Goal: Complete application form

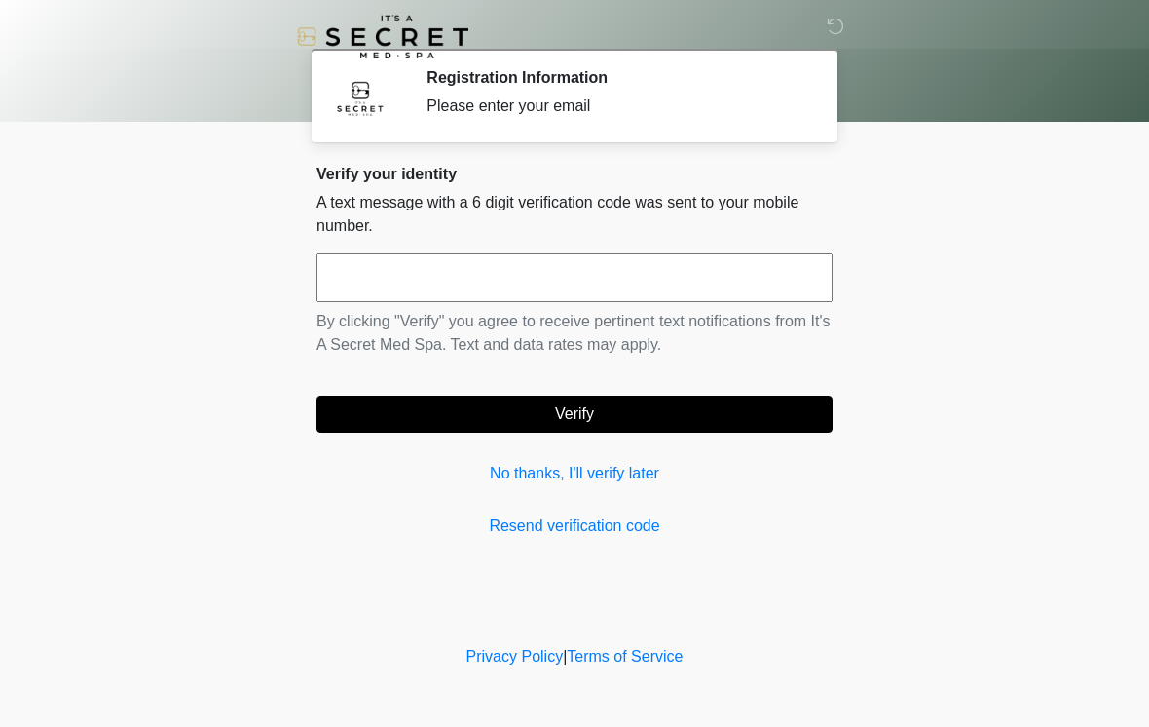
click at [441, 285] on input "text" at bounding box center [575, 277] width 516 height 49
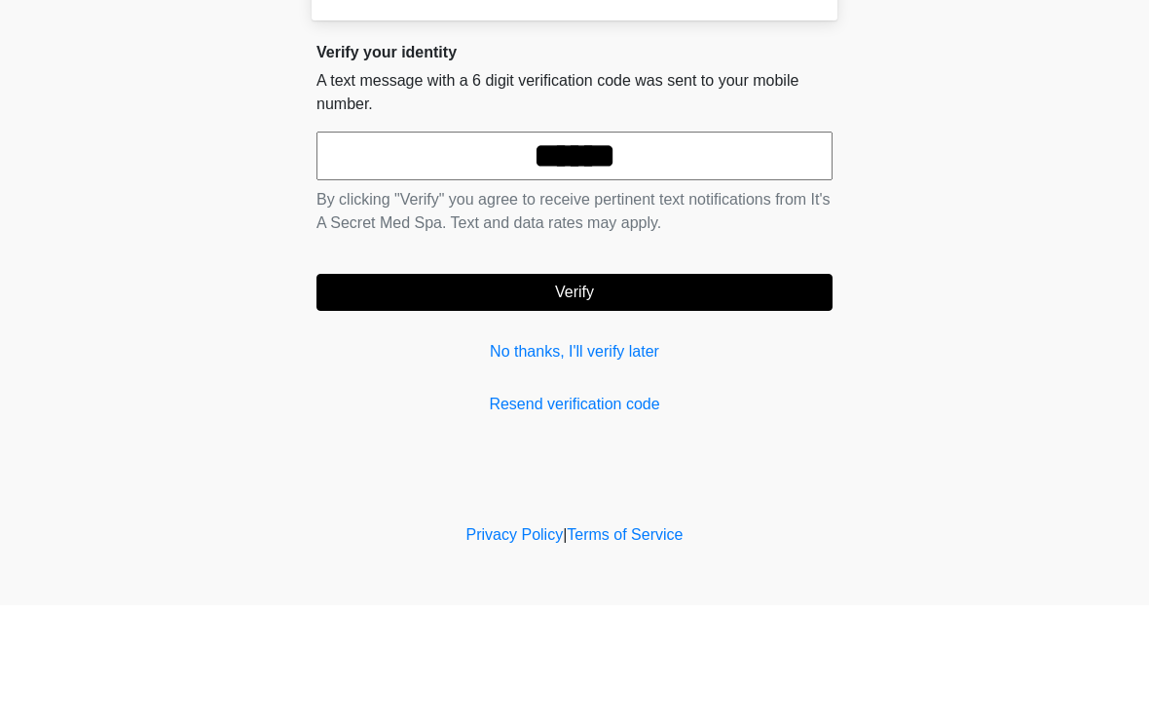
type input "******"
click at [490, 395] on button "Verify" at bounding box center [575, 413] width 516 height 37
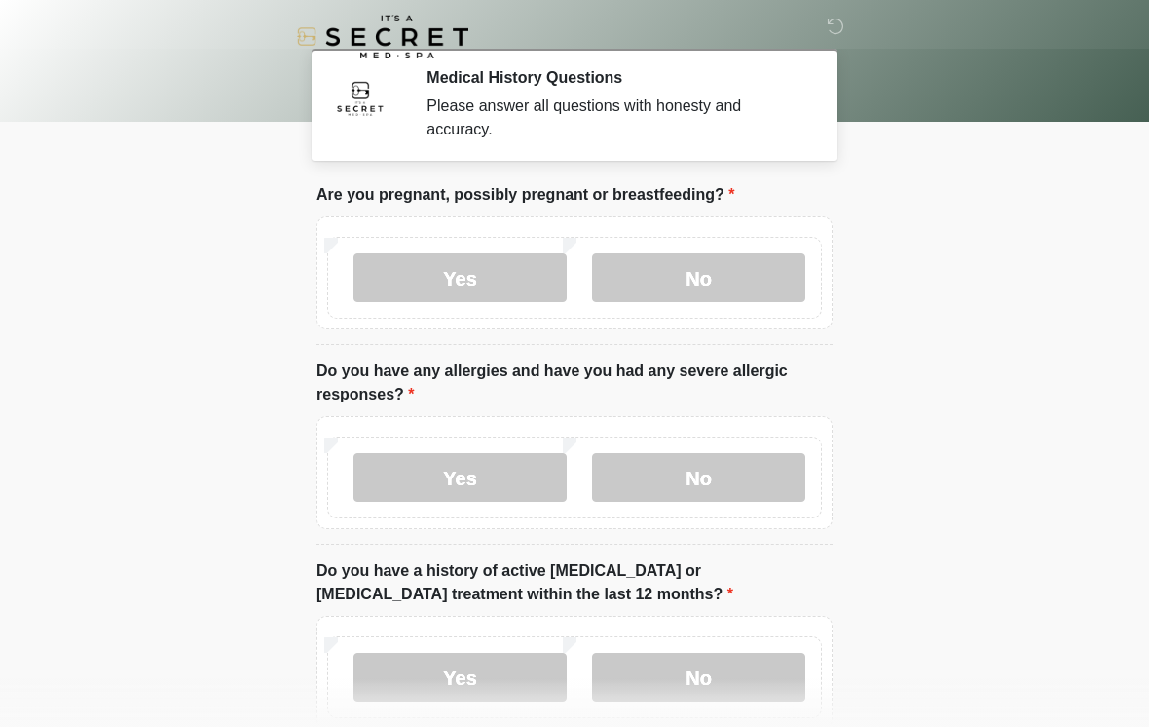
click at [678, 266] on label "No" at bounding box center [698, 277] width 213 height 49
click at [454, 471] on label "Yes" at bounding box center [460, 477] width 213 height 49
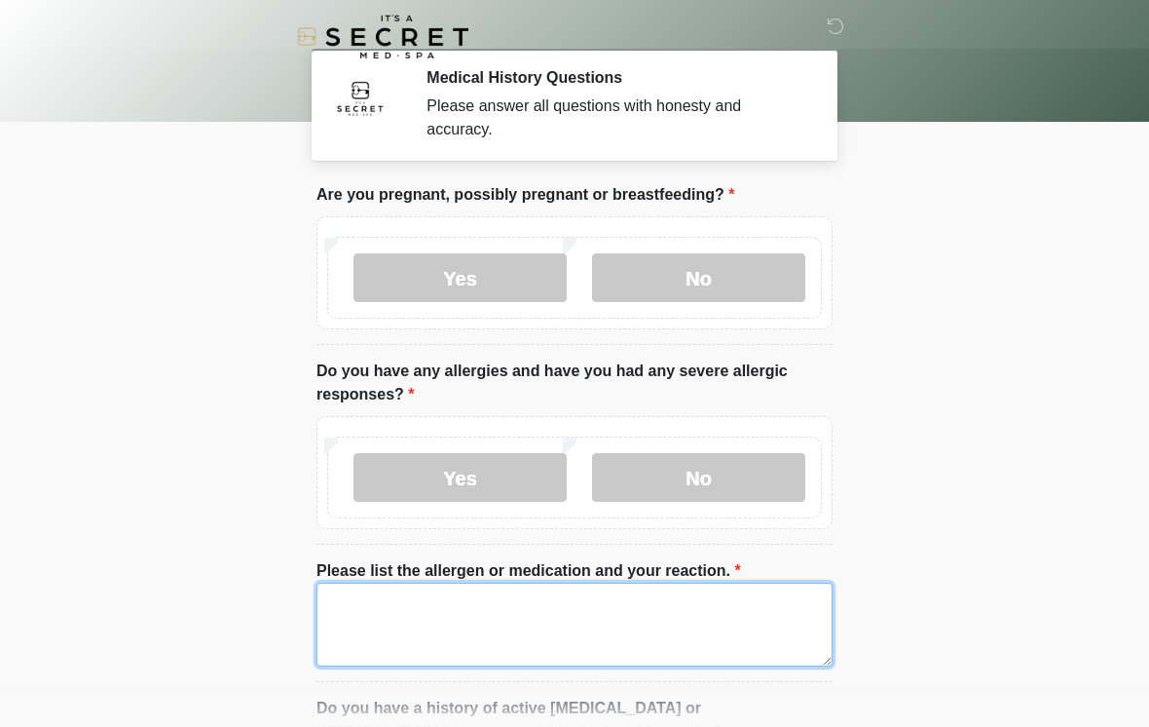
click at [412, 613] on textarea "Please list the allergen or medication and your reaction." at bounding box center [575, 625] width 516 height 84
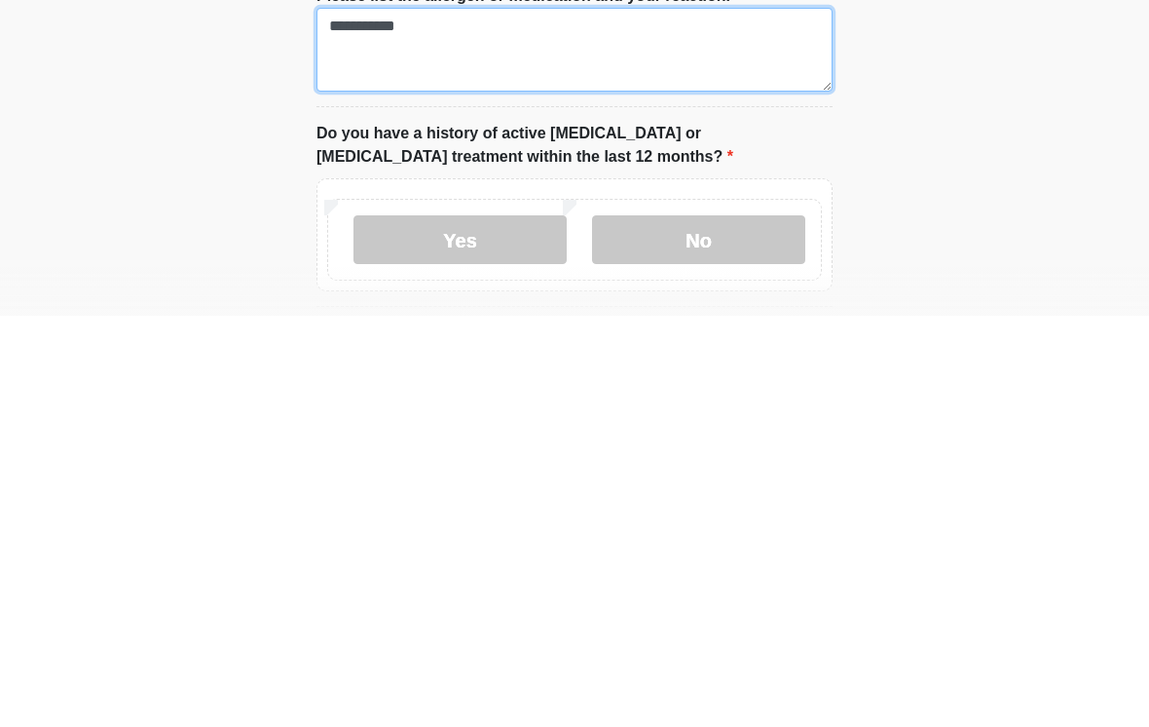
scroll to position [170, 0]
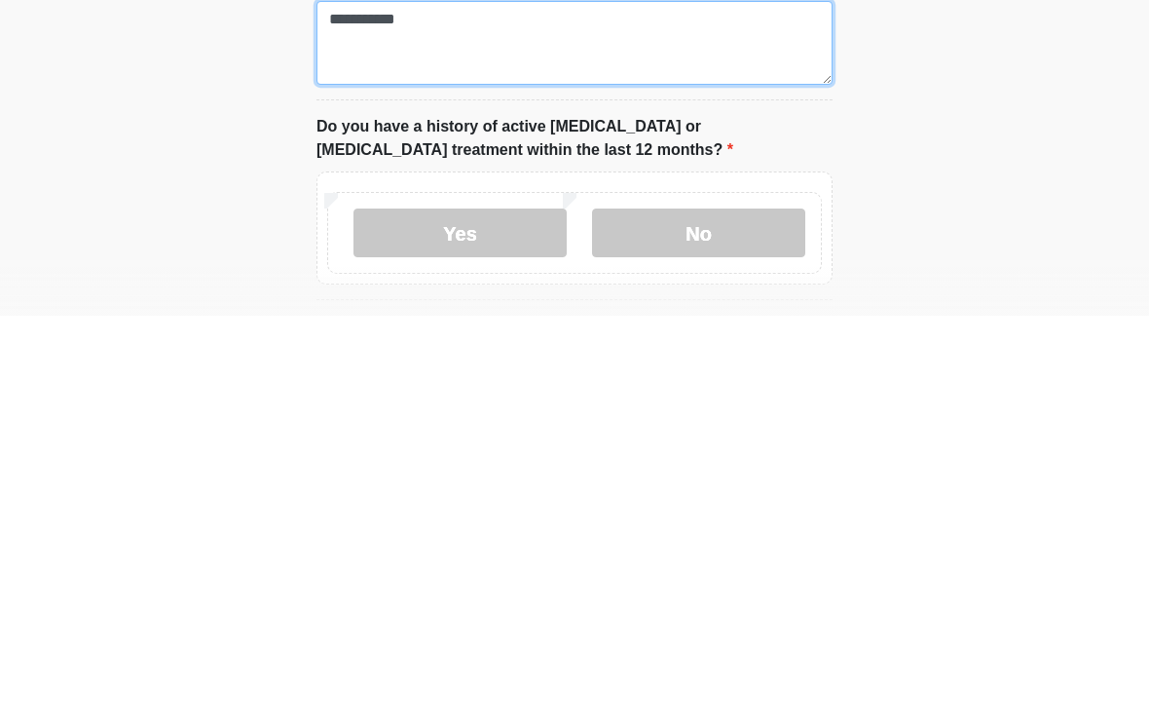
type textarea "**********"
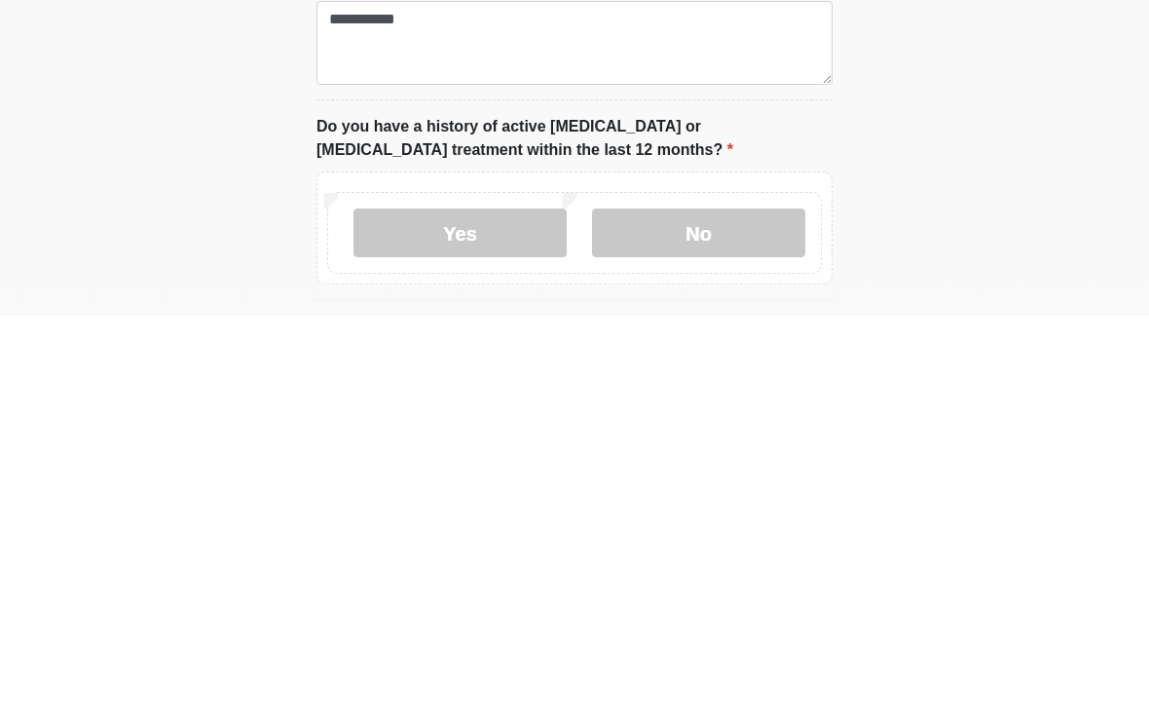
click at [662, 620] on label "No" at bounding box center [698, 644] width 213 height 49
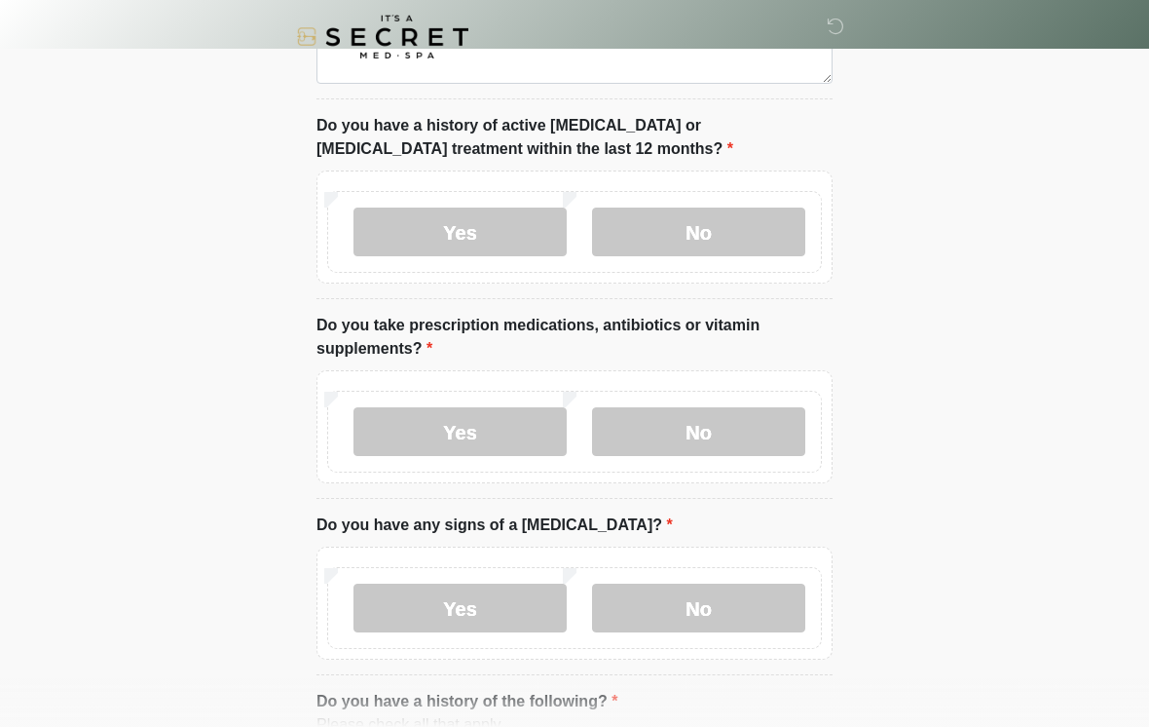
click at [440, 428] on label "Yes" at bounding box center [460, 431] width 213 height 49
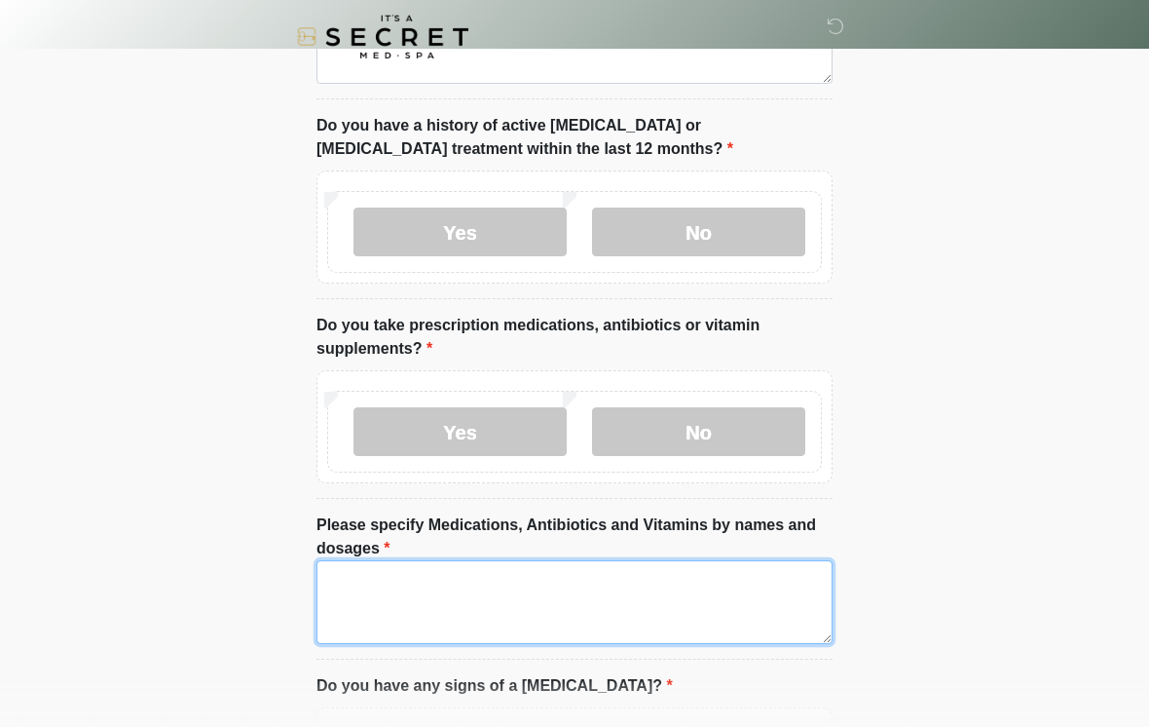
click at [493, 601] on textarea "Please specify Medications, Antibiotics and Vitamins by names and dosages" at bounding box center [575, 602] width 516 height 84
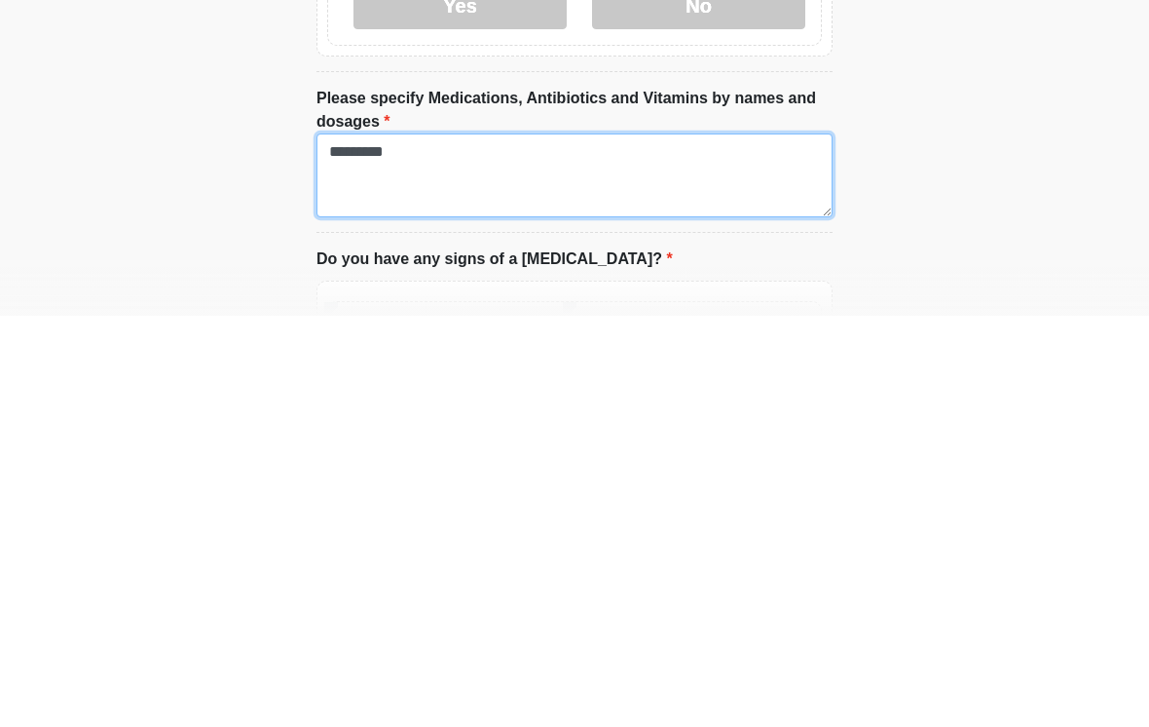
type textarea "********"
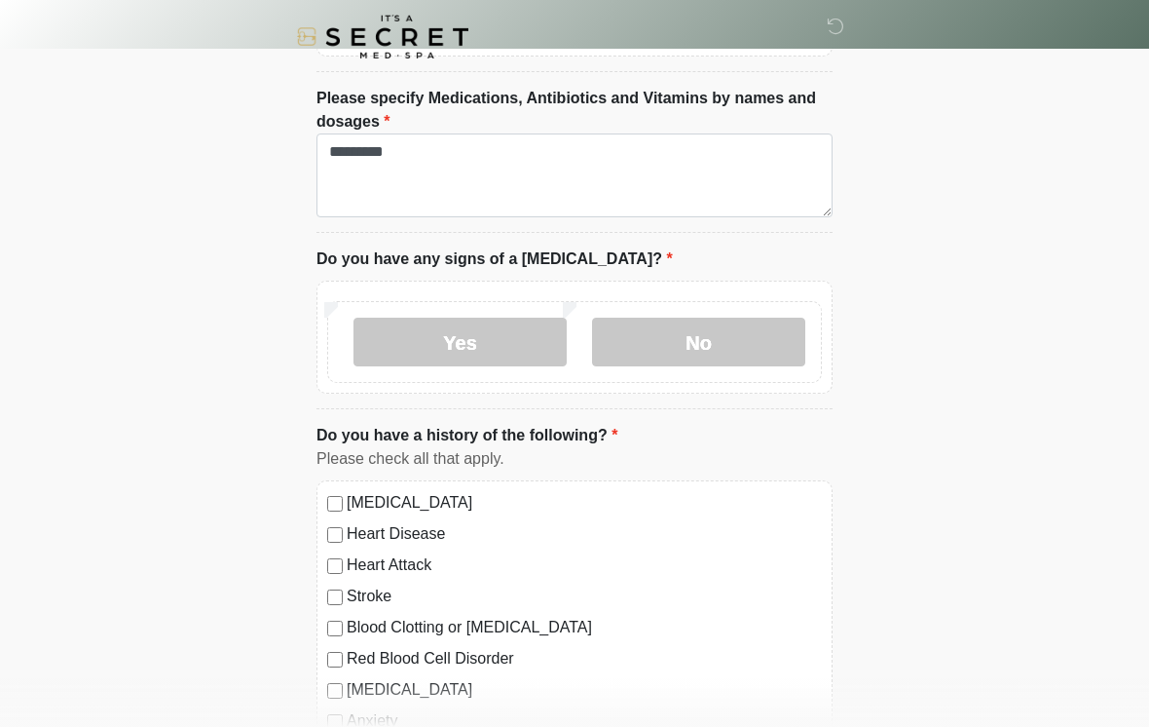
click at [674, 340] on label "No" at bounding box center [698, 342] width 213 height 49
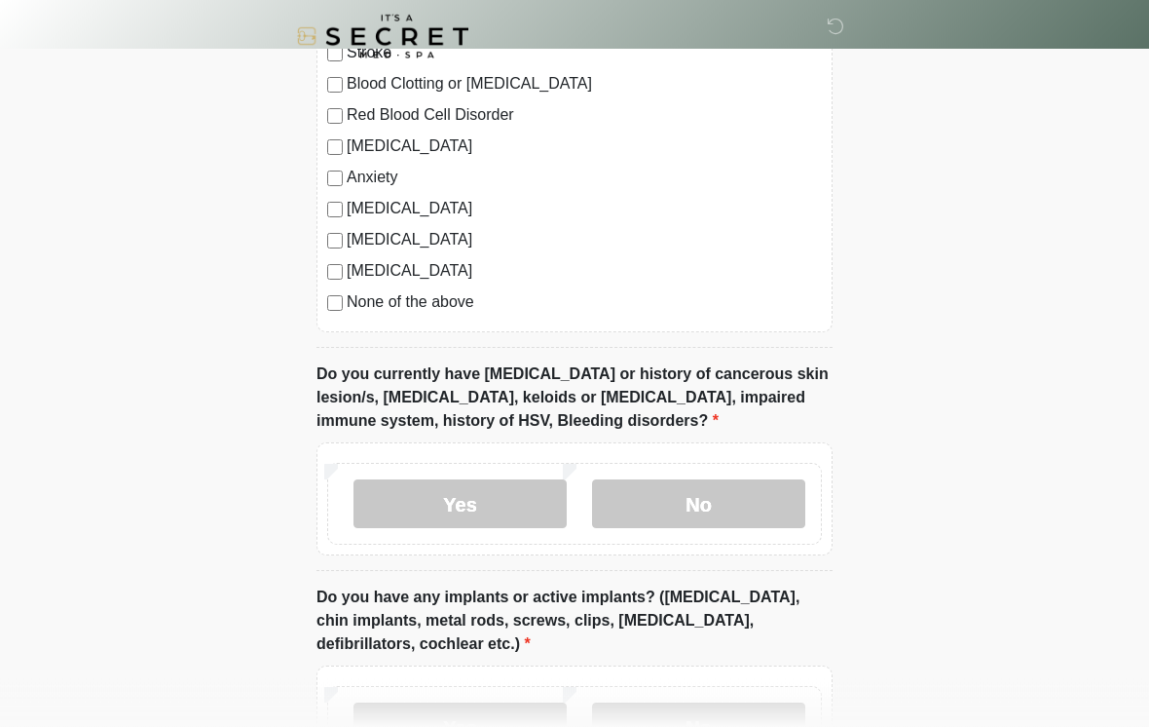
scroll to position [1554, 0]
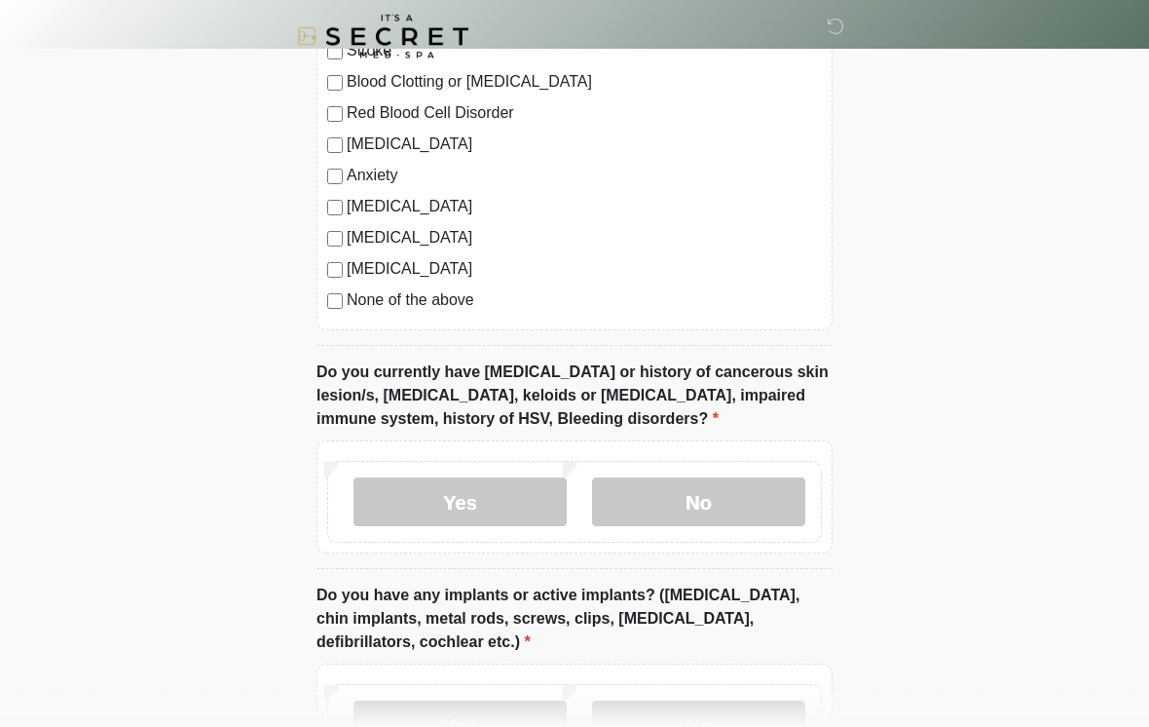
click at [692, 495] on label "No" at bounding box center [698, 502] width 213 height 49
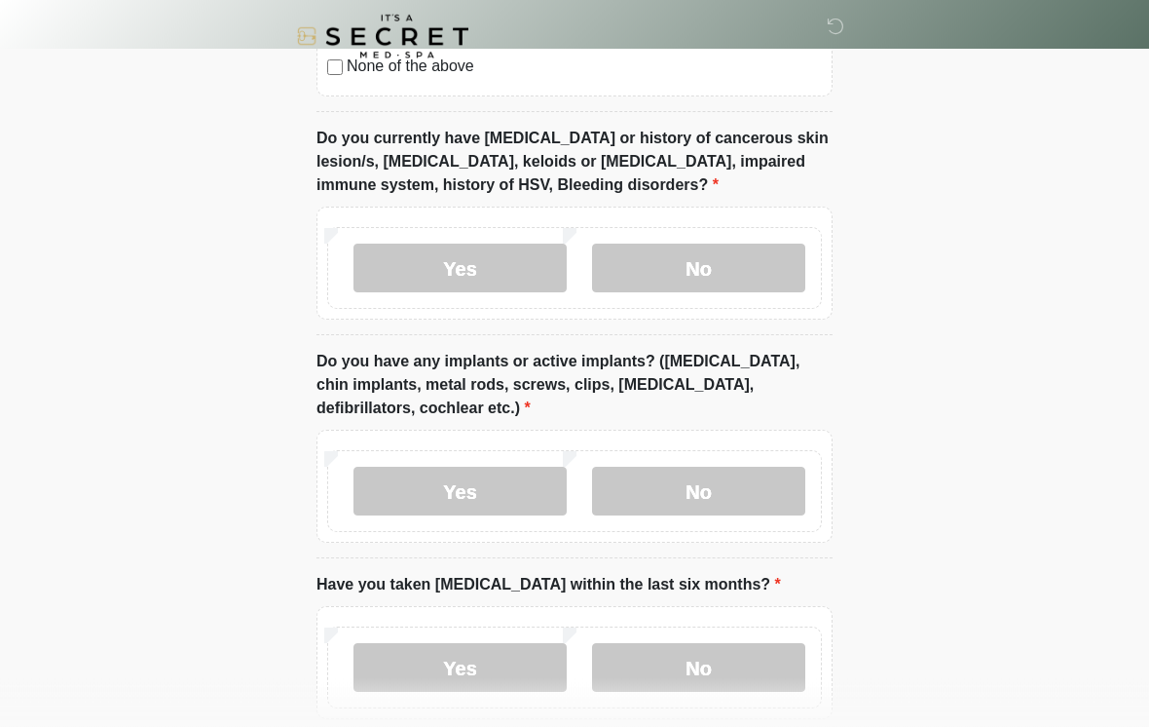
scroll to position [1789, 0]
click at [691, 497] on label "No" at bounding box center [698, 490] width 213 height 49
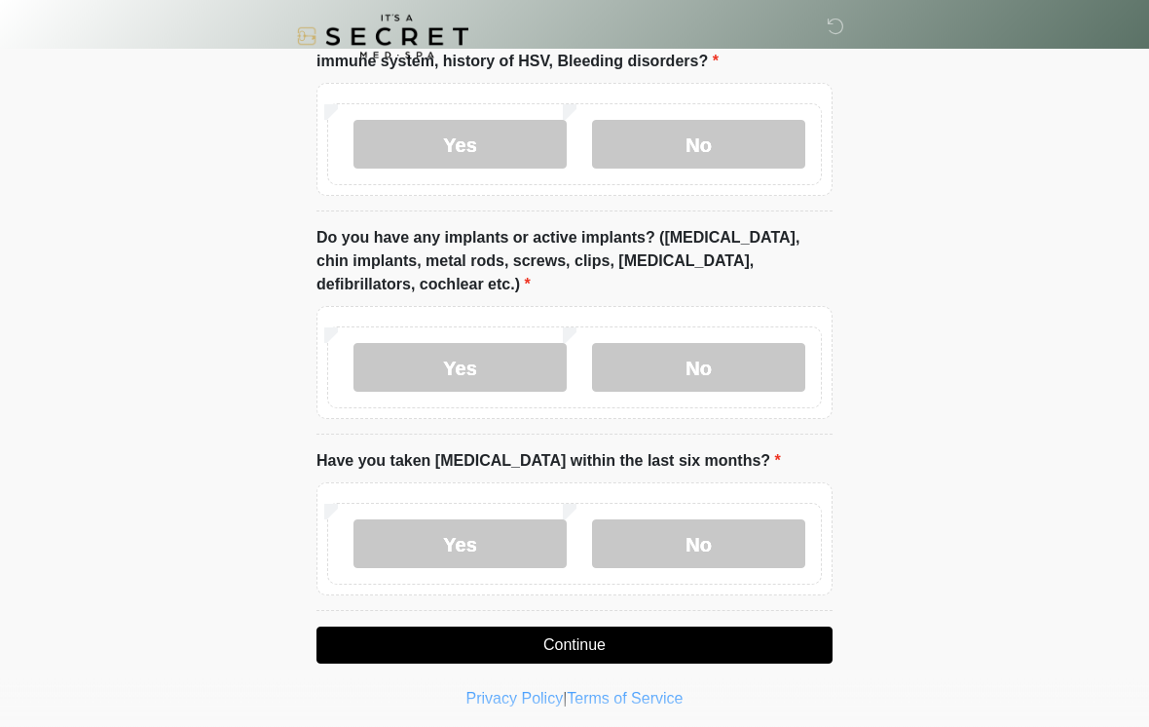
scroll to position [1919, 0]
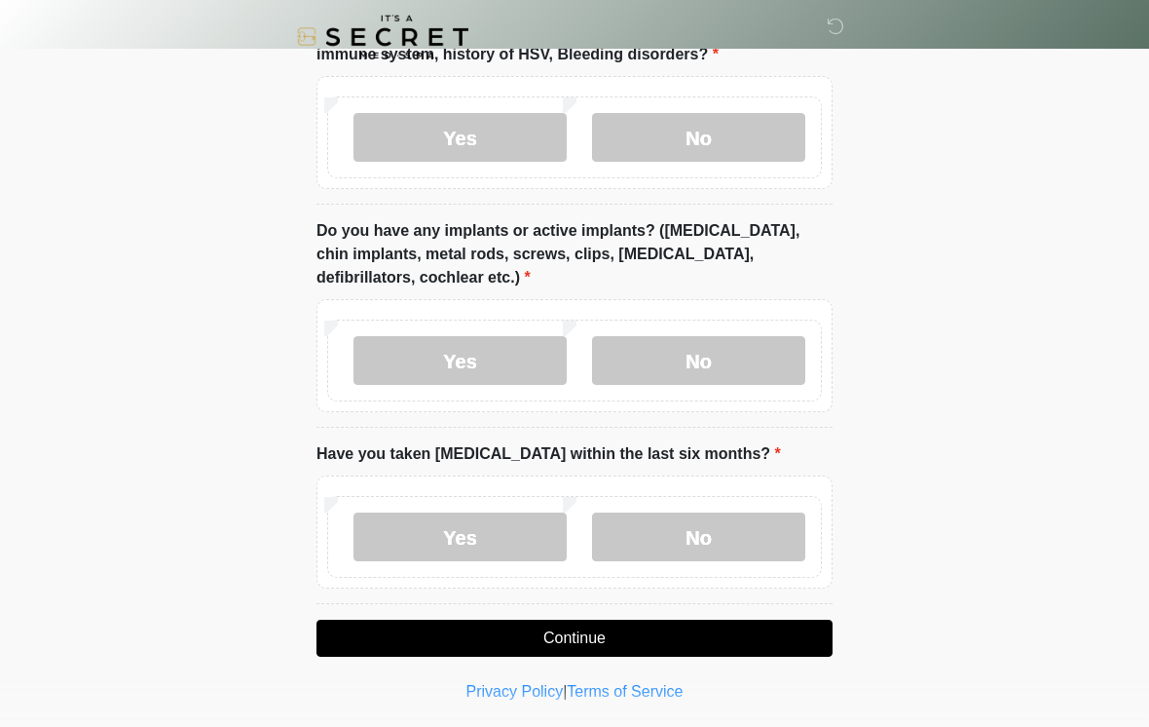
click at [706, 524] on label "No" at bounding box center [698, 536] width 213 height 49
click at [464, 633] on button "Continue" at bounding box center [575, 638] width 516 height 37
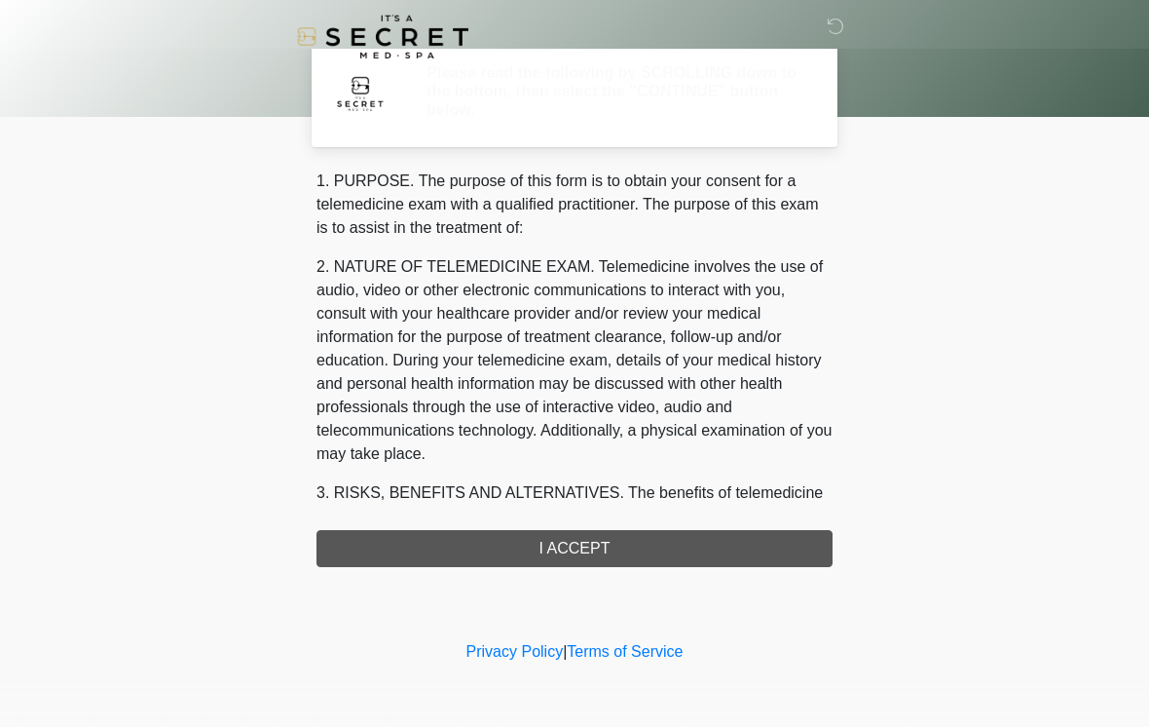
scroll to position [0, 0]
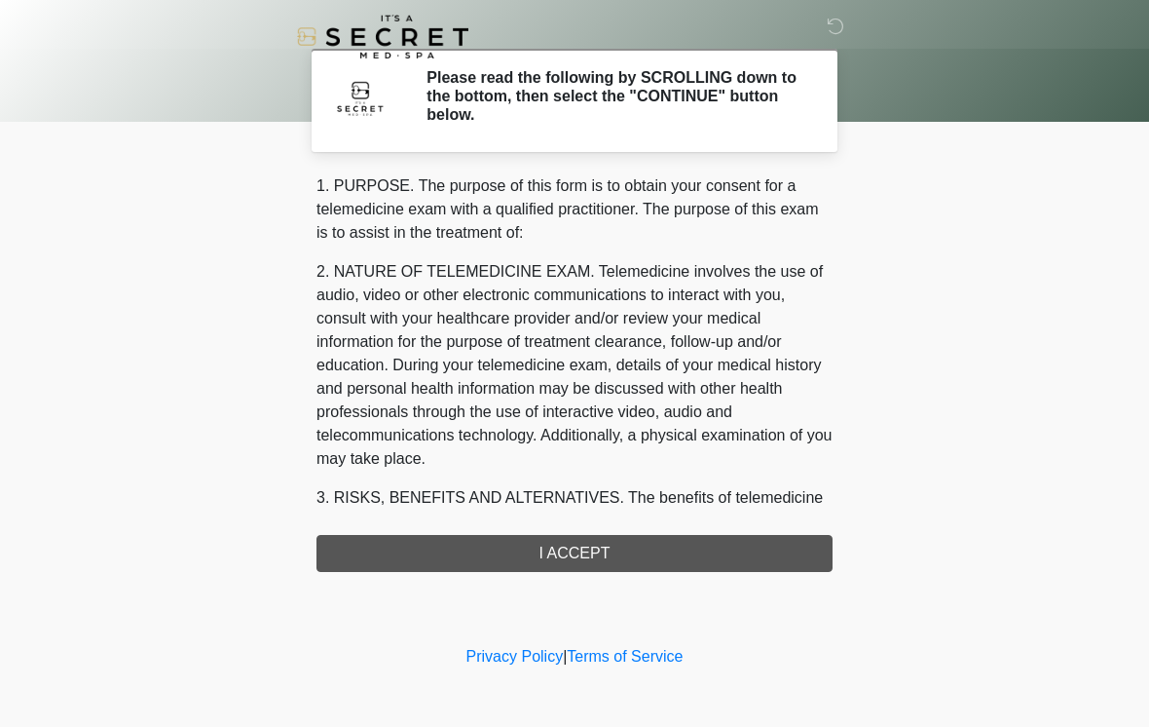
click at [476, 546] on div "1. PURPOSE. The purpose of this form is to obtain your consent for a telemedici…" at bounding box center [575, 372] width 516 height 397
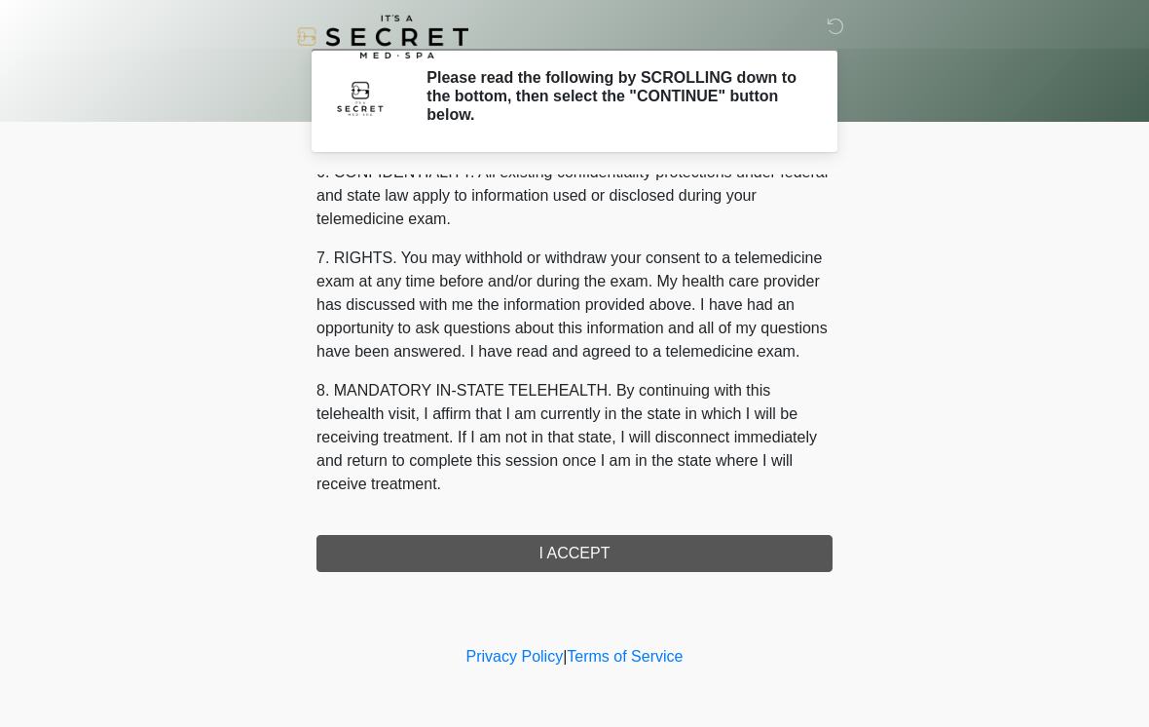
scroll to position [793, 0]
click at [497, 544] on button "I ACCEPT" at bounding box center [575, 553] width 516 height 37
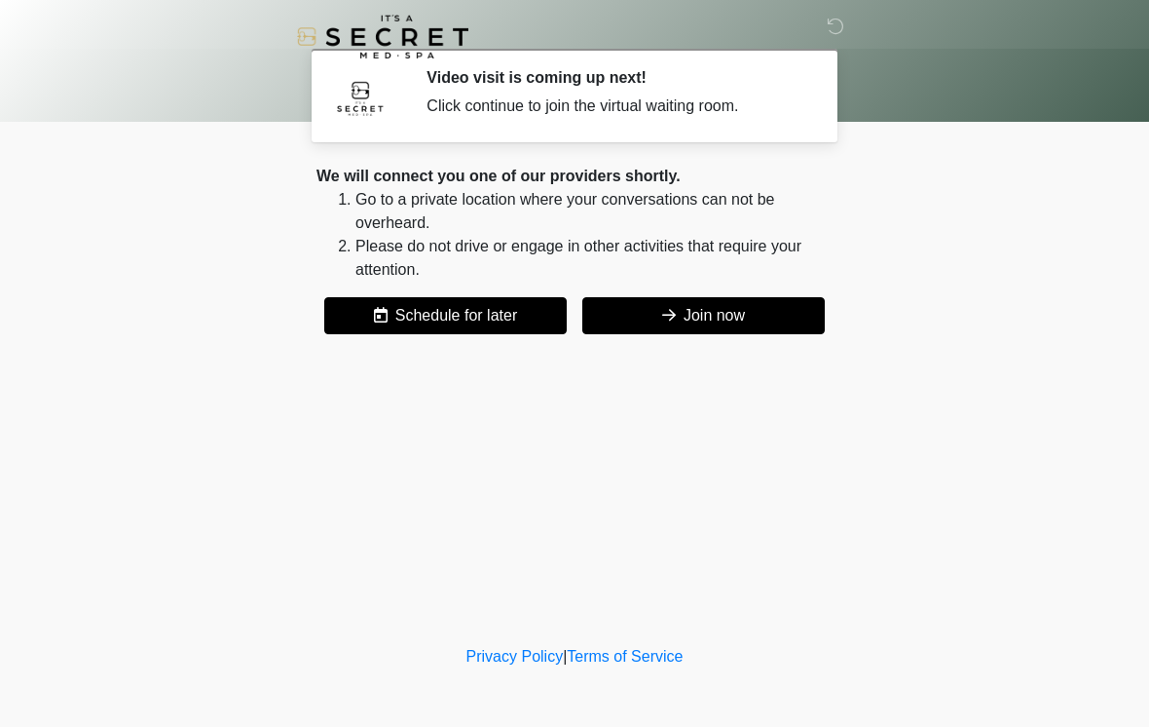
click at [675, 304] on button "Join now" at bounding box center [704, 315] width 243 height 37
